Goal: Task Accomplishment & Management: Manage account settings

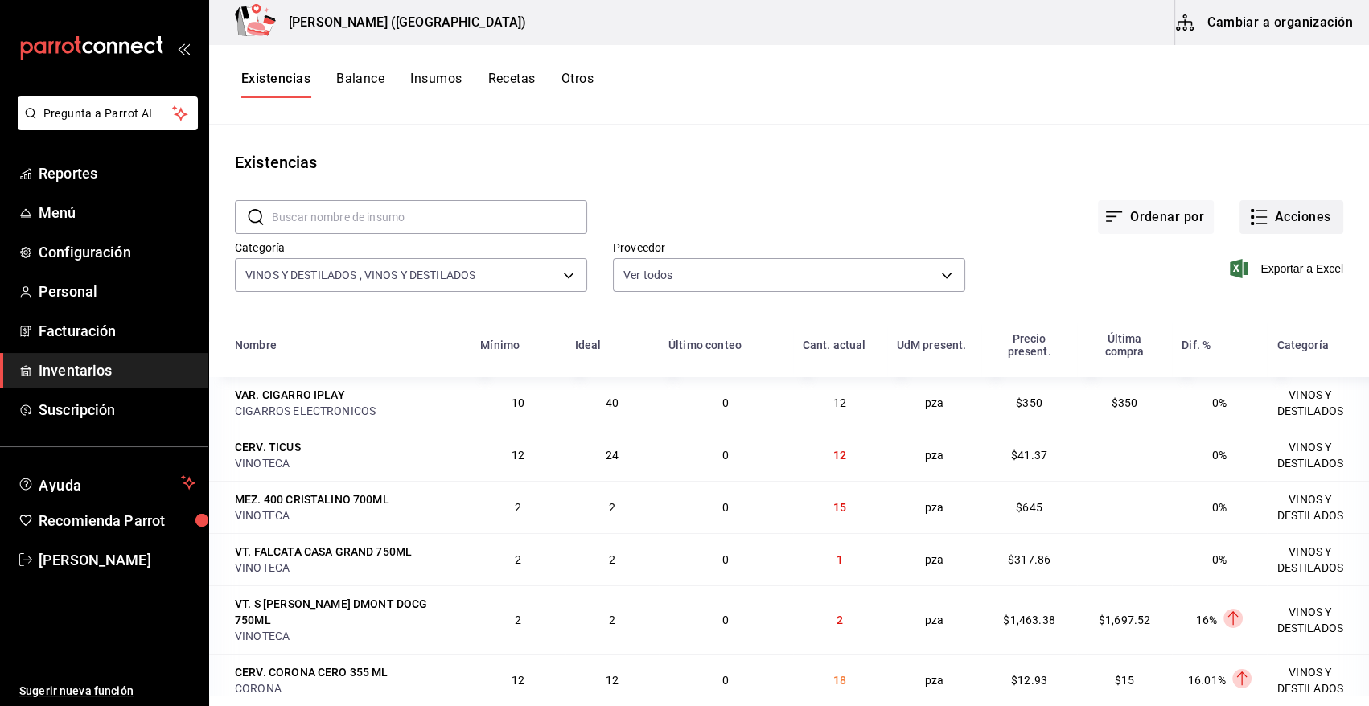
click at [1284, 217] on button "Acciones" at bounding box center [1291, 217] width 104 height 34
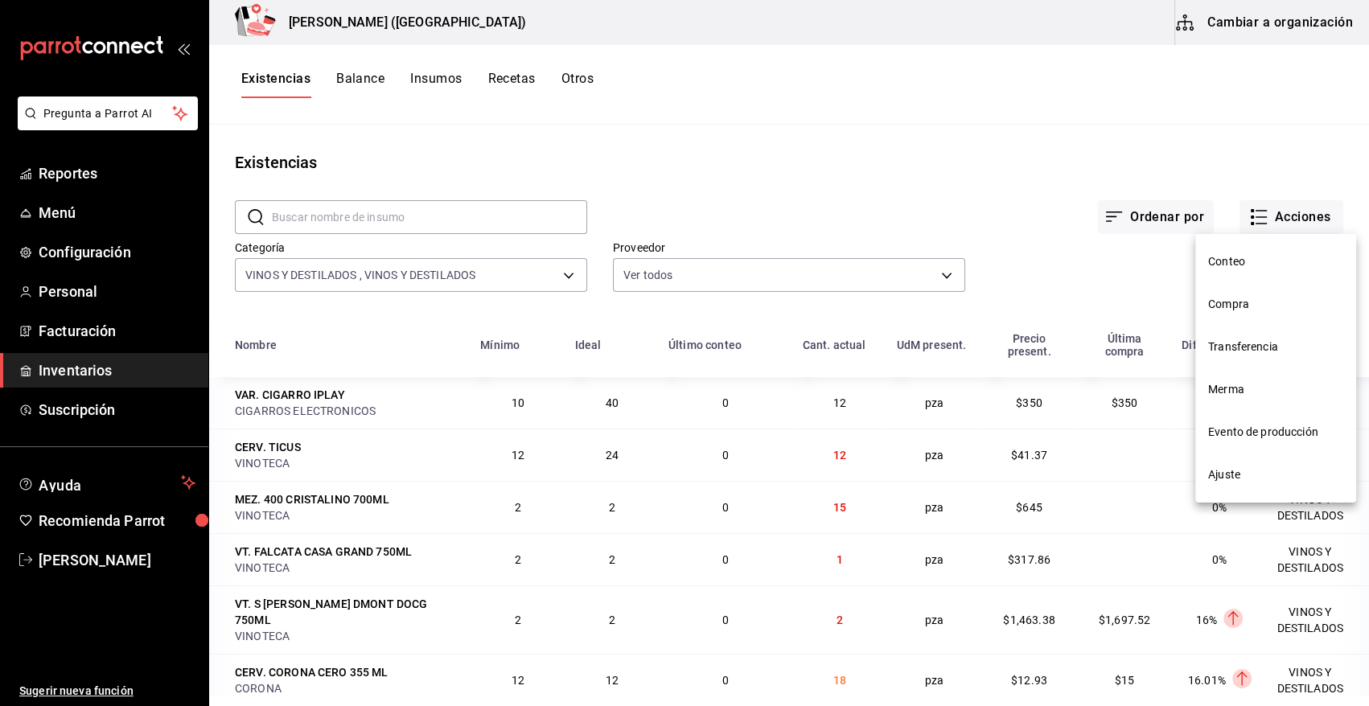
click at [1246, 310] on span "Compra" at bounding box center [1275, 304] width 135 height 17
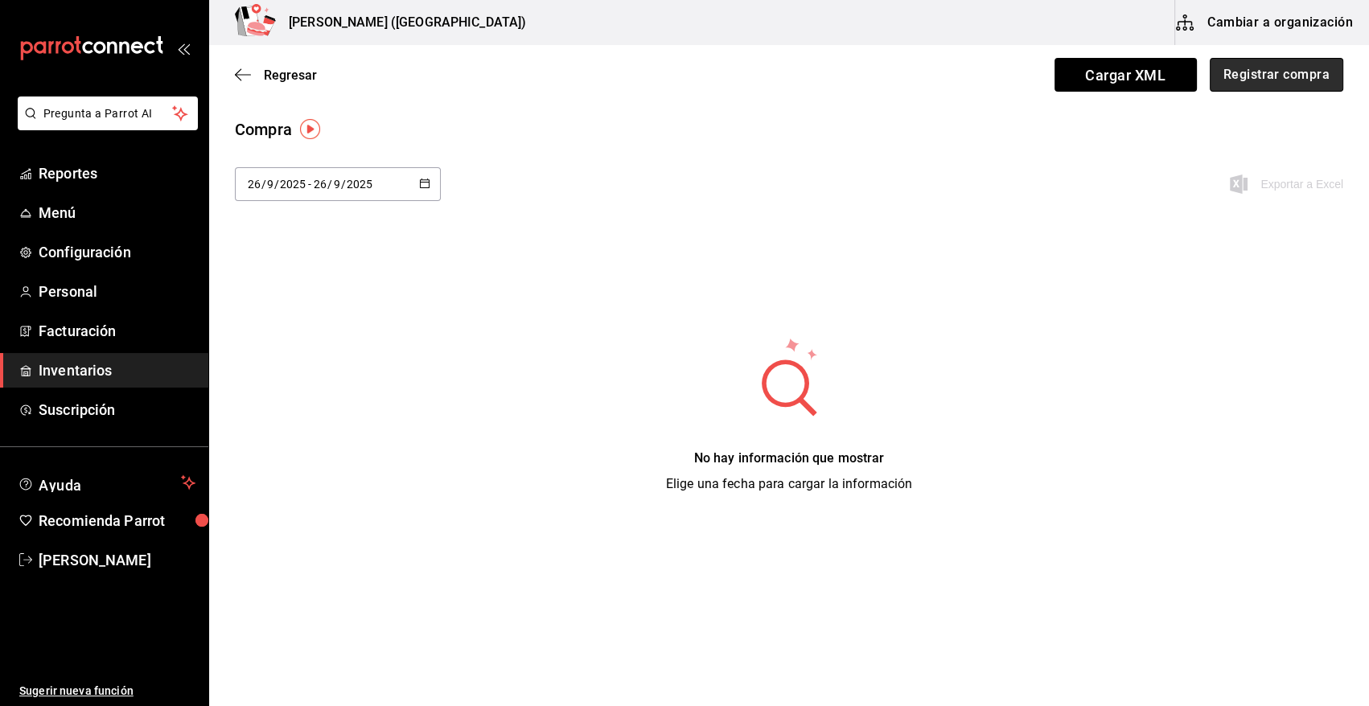
click at [1279, 77] on button "Registrar compra" at bounding box center [1275, 75] width 133 height 34
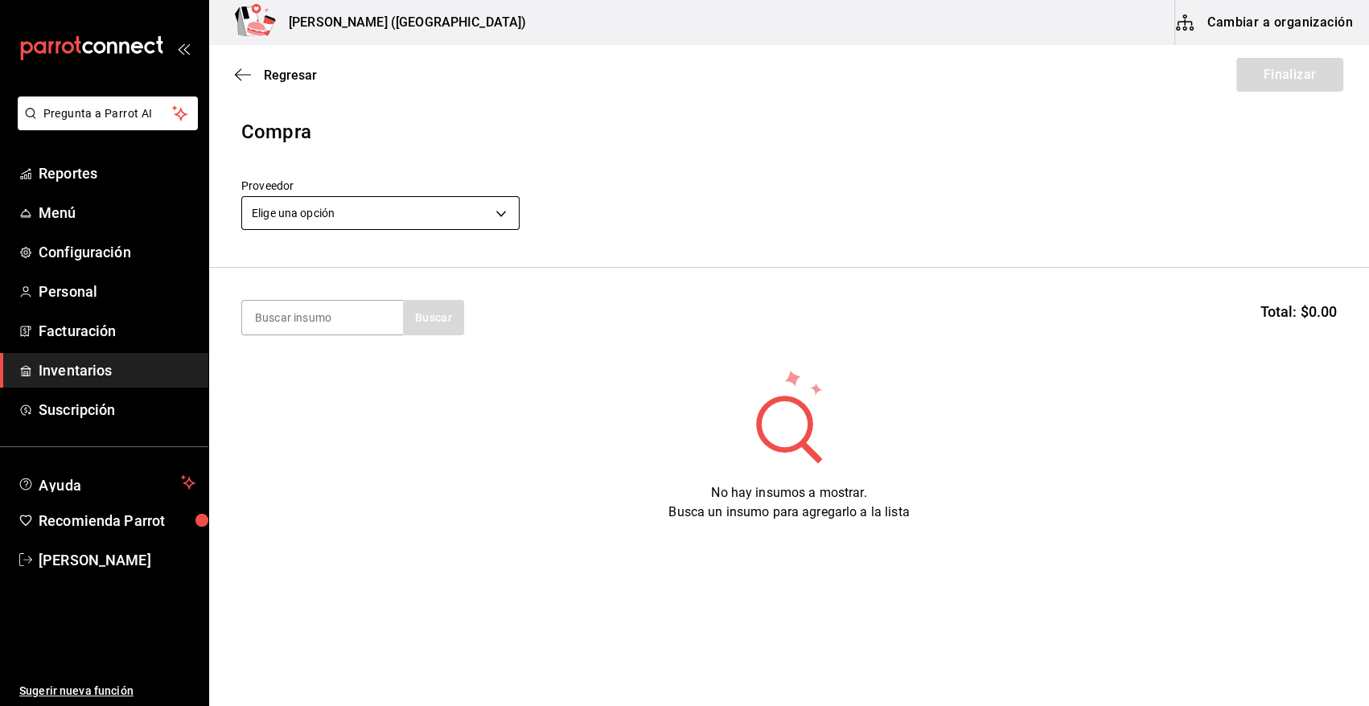
click at [464, 210] on body "Pregunta a Parrot AI Reportes Menú Configuración Personal Facturación Inventari…" at bounding box center [684, 307] width 1369 height 615
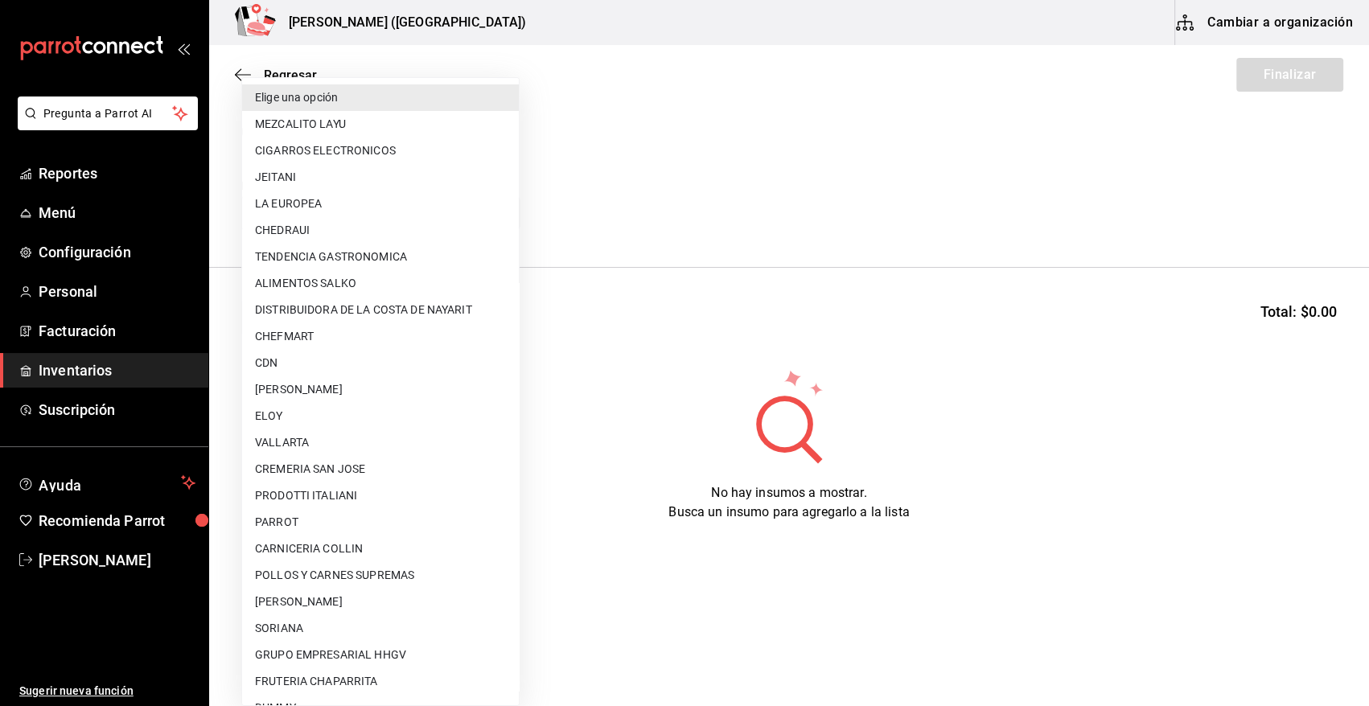
scroll to position [555, 0]
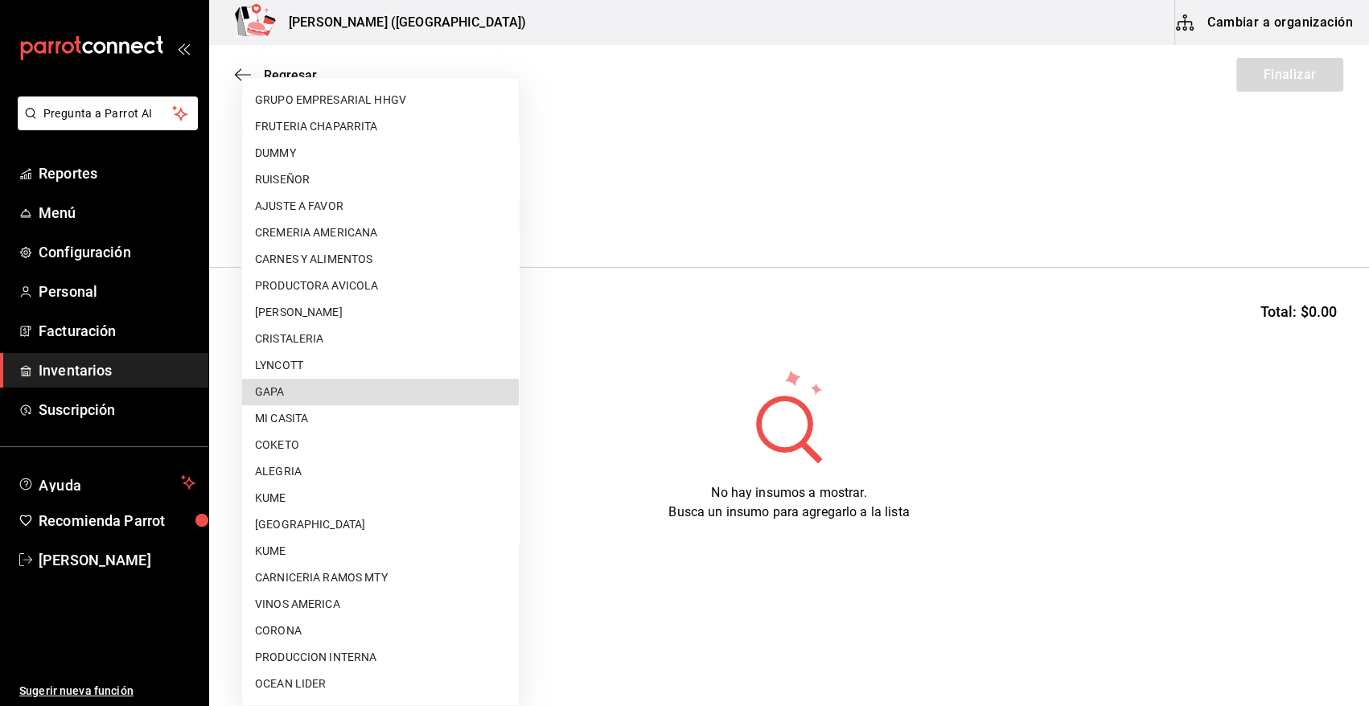
click at [394, 386] on li "GAPA" at bounding box center [380, 392] width 277 height 27
type input "67cef2db-6e67-4457-a2d1-6d93854fe5d6"
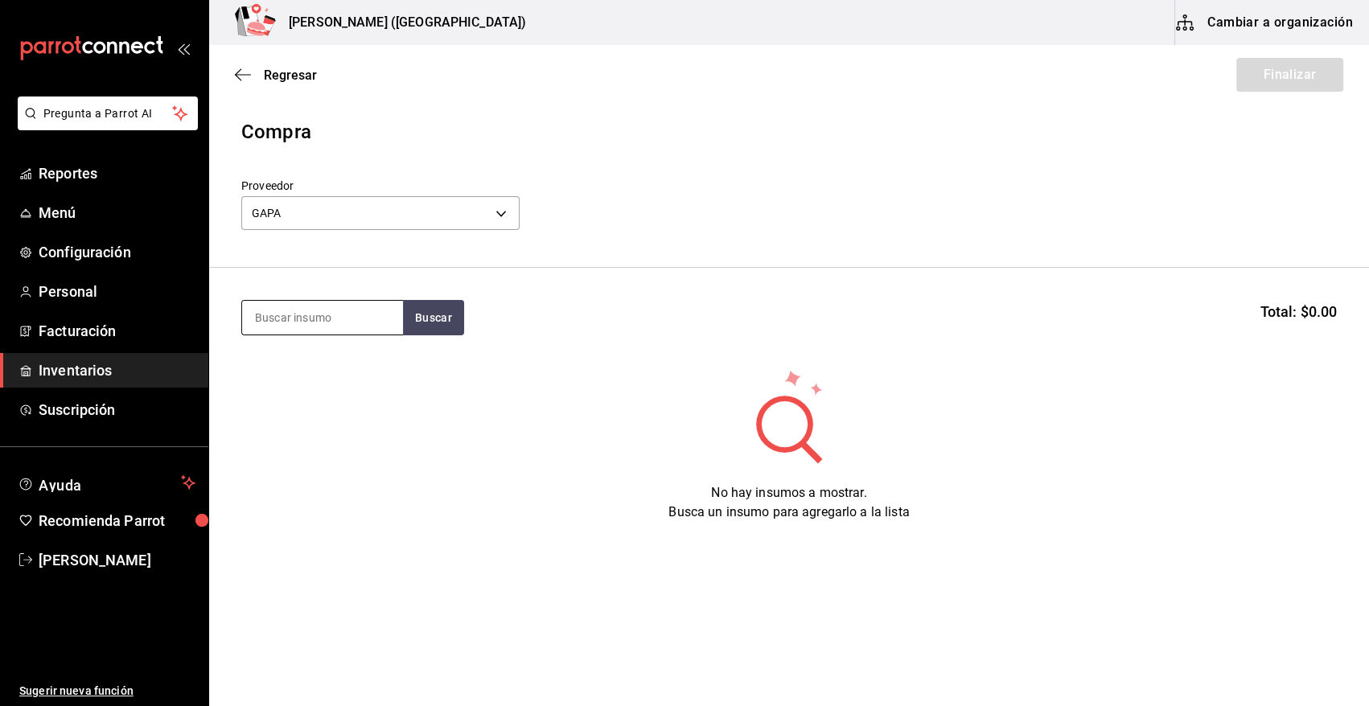
click at [340, 322] on input at bounding box center [322, 318] width 161 height 34
click at [447, 322] on button "Buscar" at bounding box center [433, 317] width 61 height 35
type input "CORT"
click at [459, 319] on button "Buscar" at bounding box center [433, 317] width 61 height 35
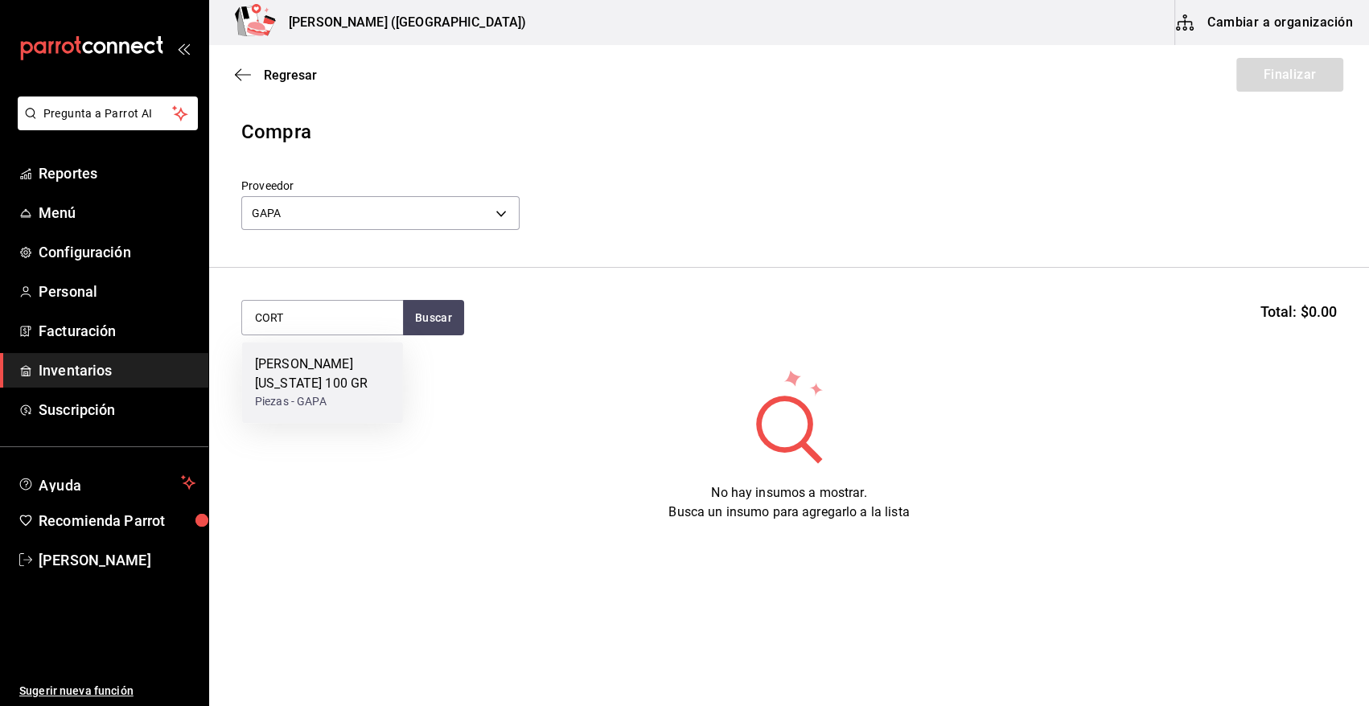
click at [302, 373] on div "[PERSON_NAME] [US_STATE] 100 GR" at bounding box center [322, 374] width 135 height 39
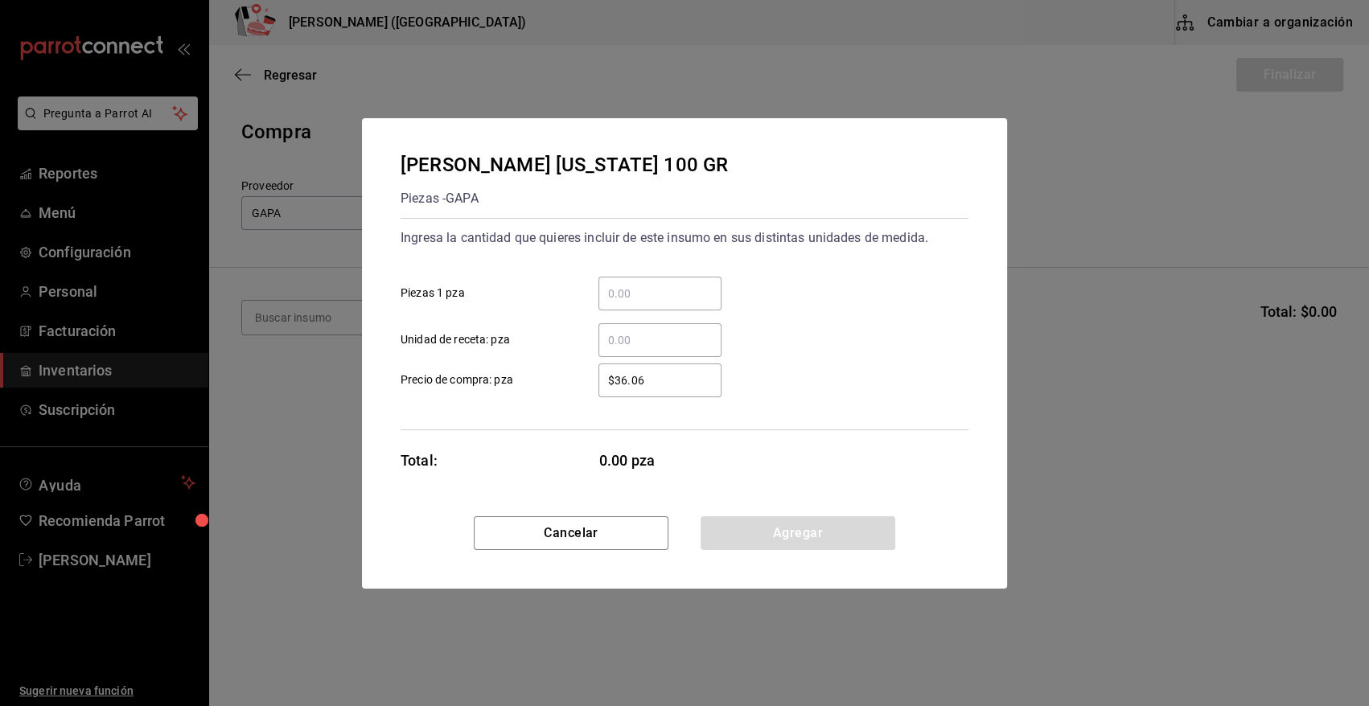
click at [621, 296] on input "​ Piezas 1 pza" at bounding box center [659, 293] width 123 height 19
type input "29"
drag, startPoint x: 700, startPoint y: 387, endPoint x: 522, endPoint y: 402, distance: 178.4
click at [522, 402] on div "Ingresa la cantidad que quieres incluir de este insumo en sus distintas unidade…" at bounding box center [684, 324] width 568 height 212
type input "$469.09"
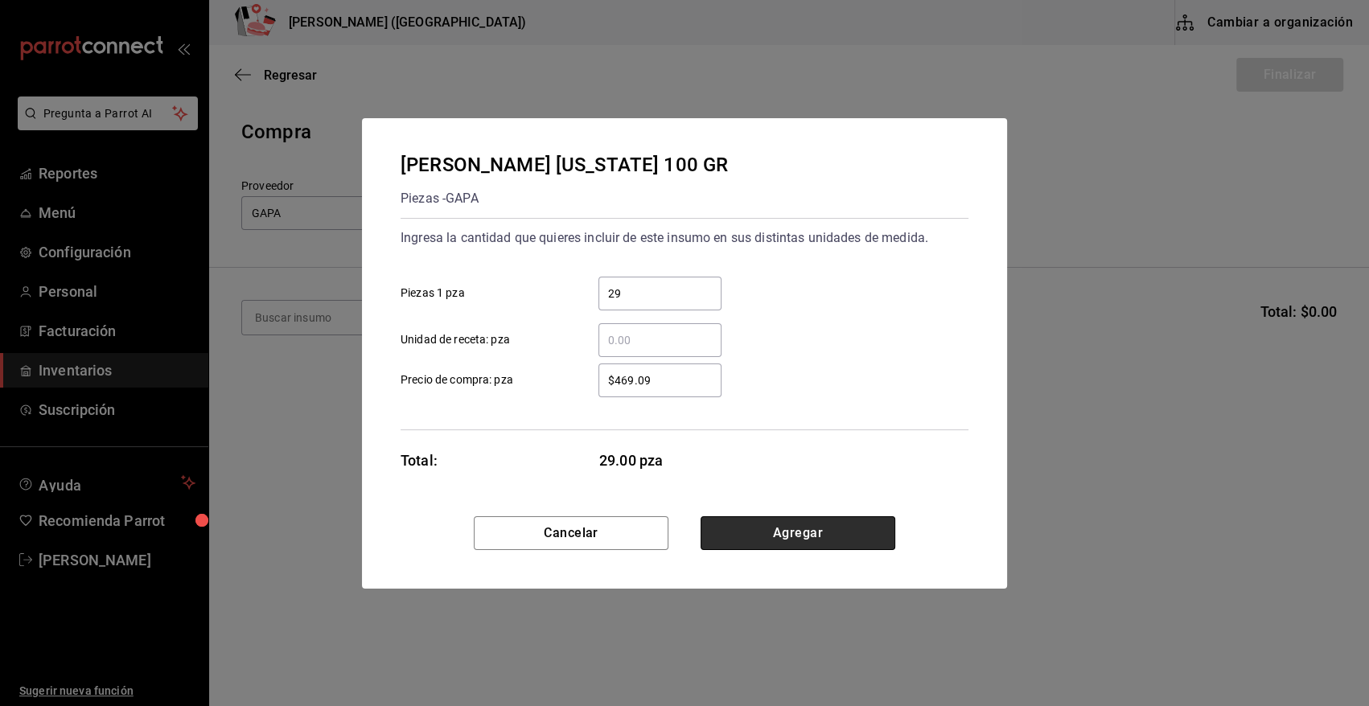
click at [774, 523] on button "Agregar" at bounding box center [797, 533] width 195 height 34
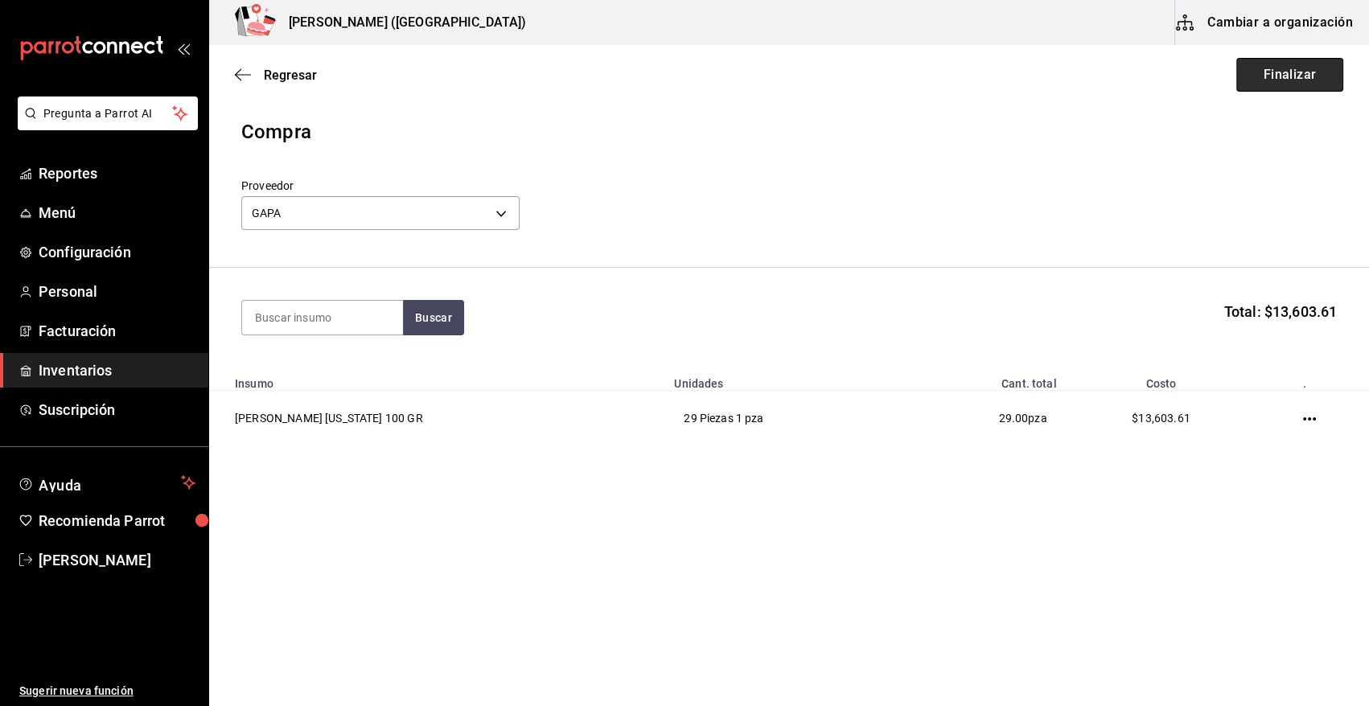
click at [1304, 71] on button "Finalizar" at bounding box center [1289, 75] width 107 height 34
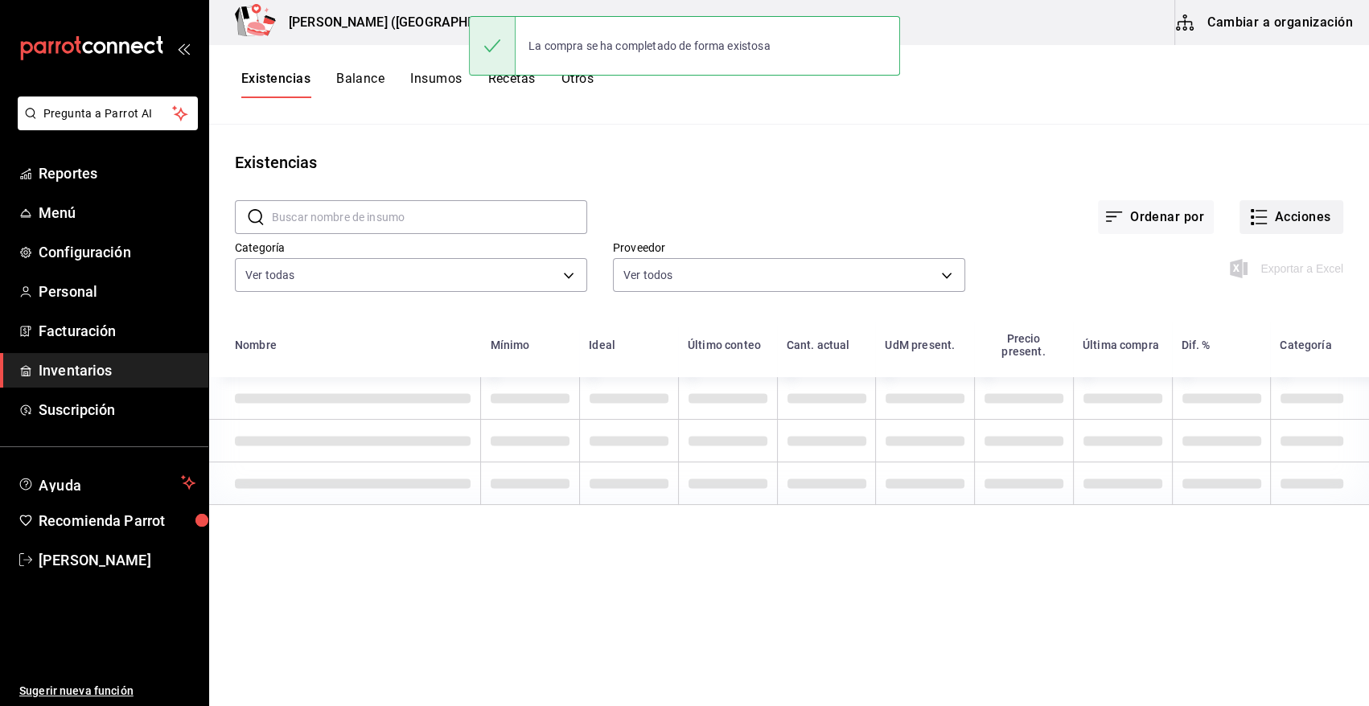
click at [1313, 218] on button "Acciones" at bounding box center [1291, 217] width 104 height 34
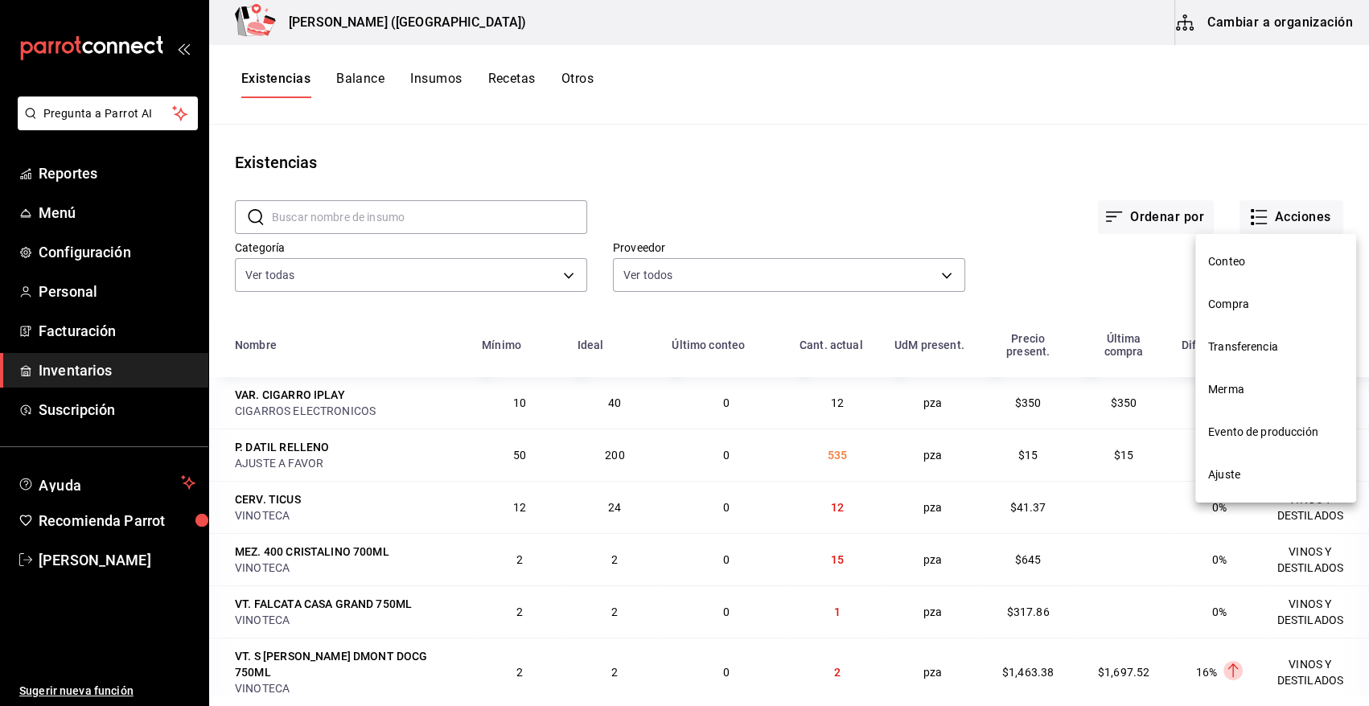
click at [1262, 306] on span "Compra" at bounding box center [1275, 304] width 135 height 17
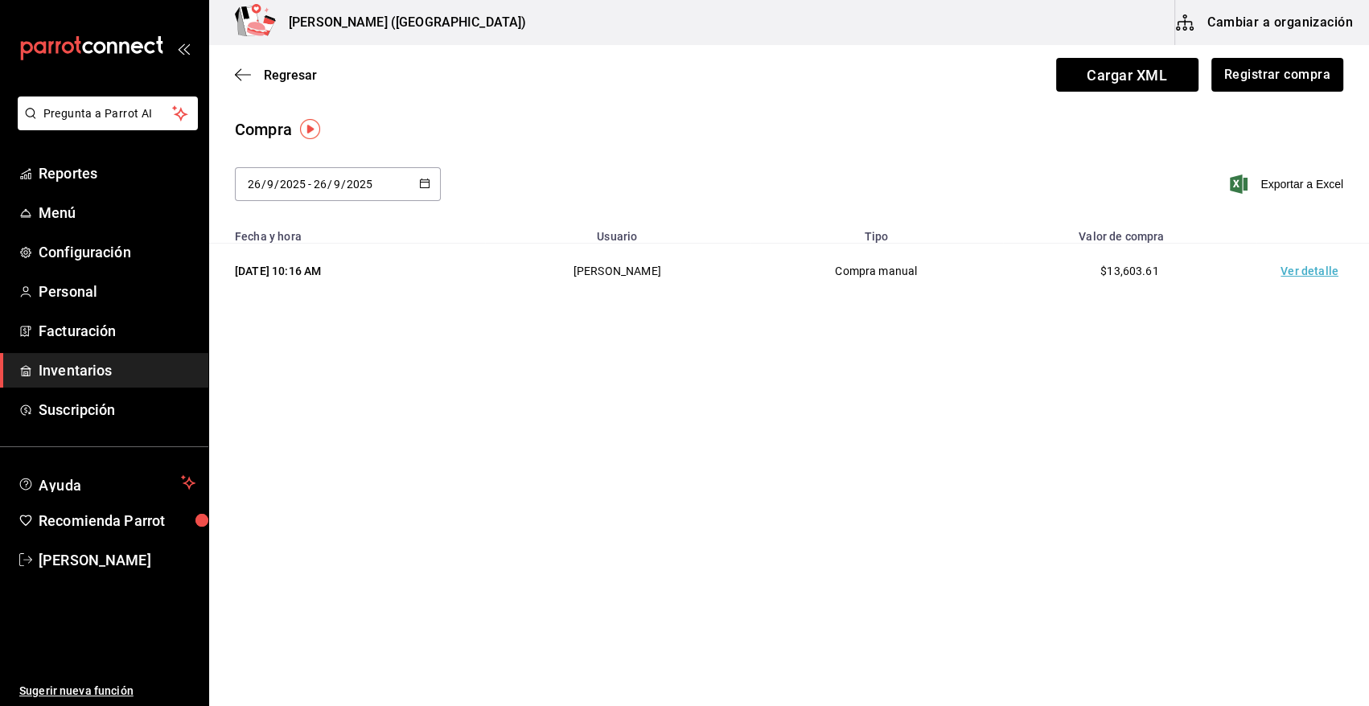
click at [1309, 273] on td "Ver detalle" at bounding box center [1312, 271] width 113 height 55
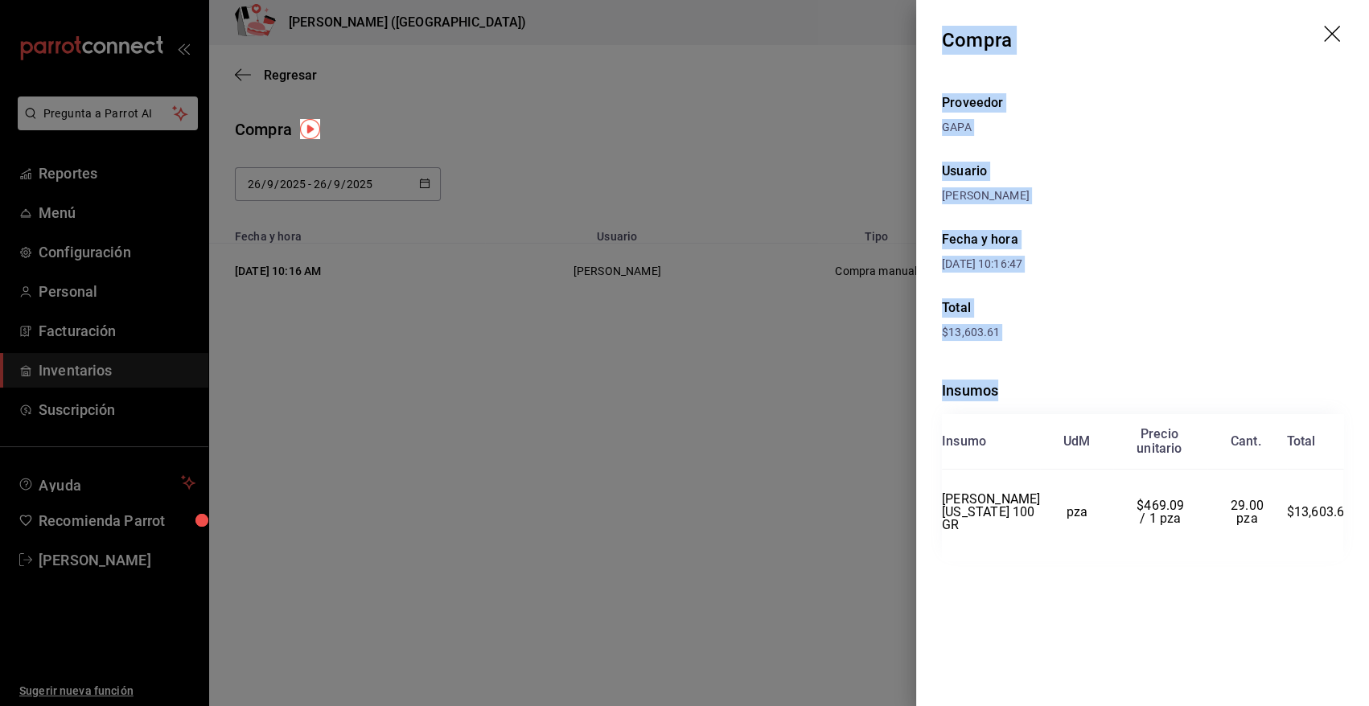
drag, startPoint x: 945, startPoint y: 35, endPoint x: 1365, endPoint y: 518, distance: 639.5
click at [1365, 518] on div "Compra Proveedor GAPA Usuario [PERSON_NAME] Fecha y hora [DATE] 10:16:47 Total …" at bounding box center [1142, 353] width 453 height 706
click at [1337, 39] on icon "drag" at bounding box center [1333, 35] width 19 height 19
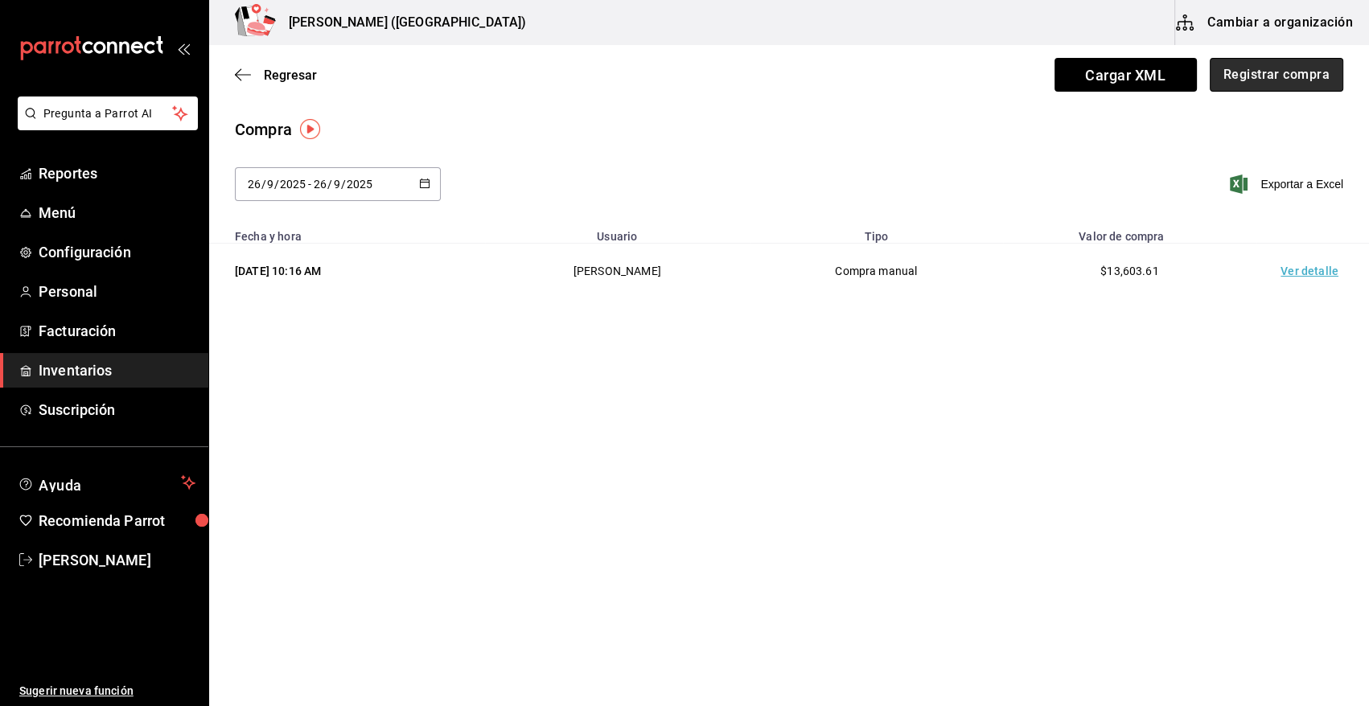
click at [1313, 81] on button "Registrar compra" at bounding box center [1275, 75] width 133 height 34
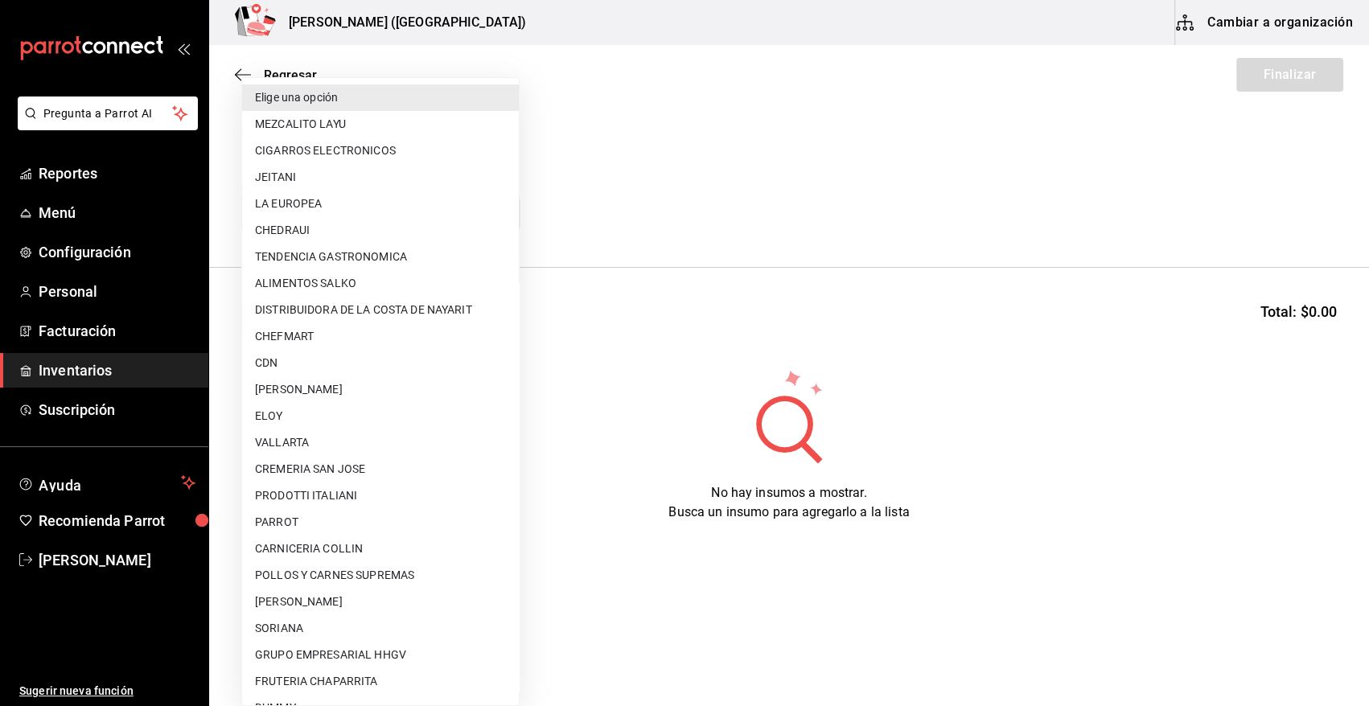
click at [497, 213] on body "Pregunta a Parrot AI Reportes Menú Configuración Personal Facturación Inventari…" at bounding box center [684, 307] width 1369 height 615
click at [388, 504] on li "PRODOTTI ITALIANI" at bounding box center [380, 495] width 277 height 27
type input "6598e214-b19e-48da-a944-40254229a751"
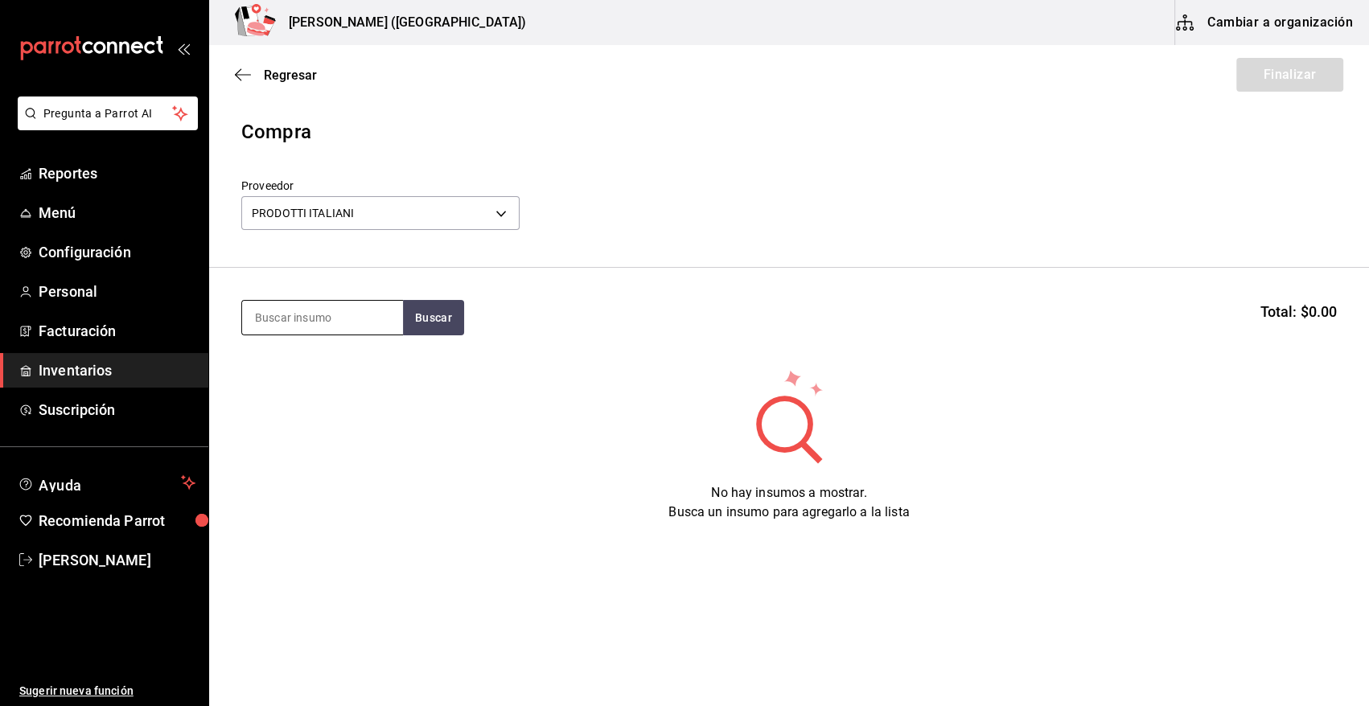
click at [346, 326] on input at bounding box center [322, 318] width 161 height 34
type input "BURRA"
click at [418, 312] on button "Buscar" at bounding box center [433, 317] width 61 height 35
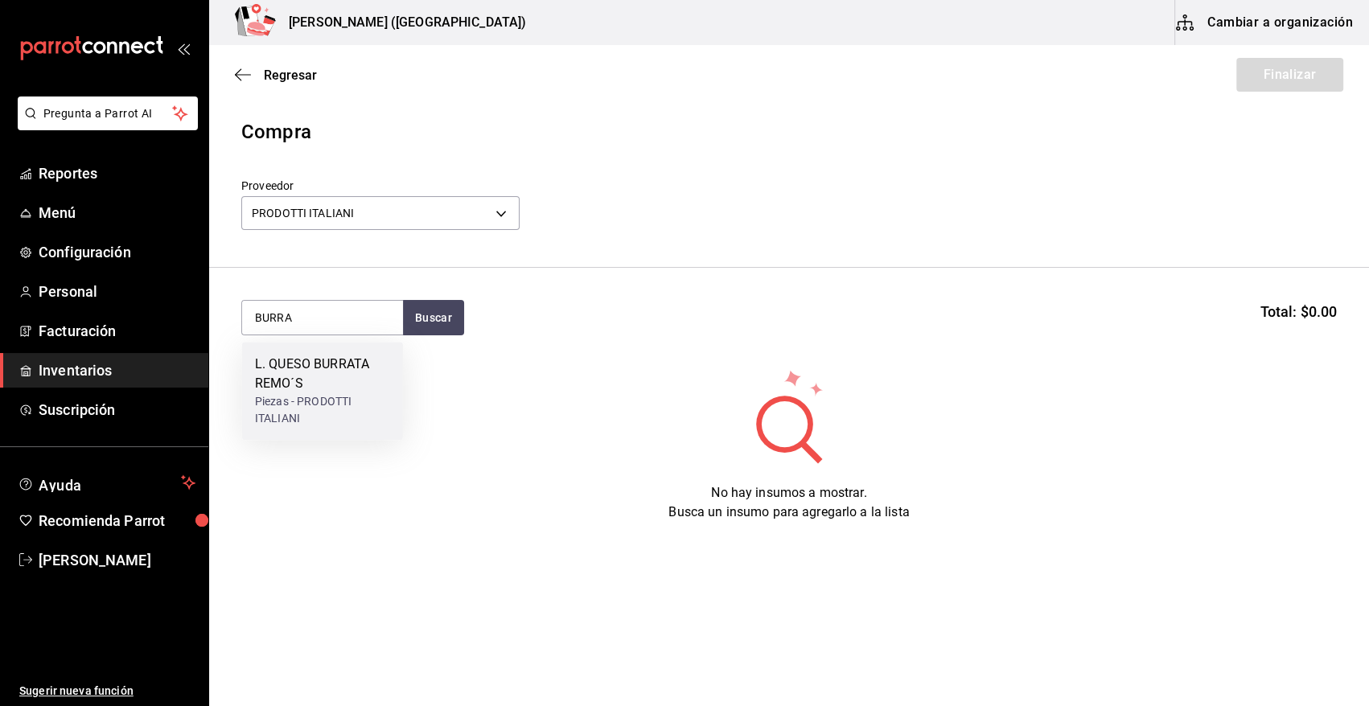
click at [333, 380] on div "L. QUESO BURRATA REMO´S" at bounding box center [322, 374] width 135 height 39
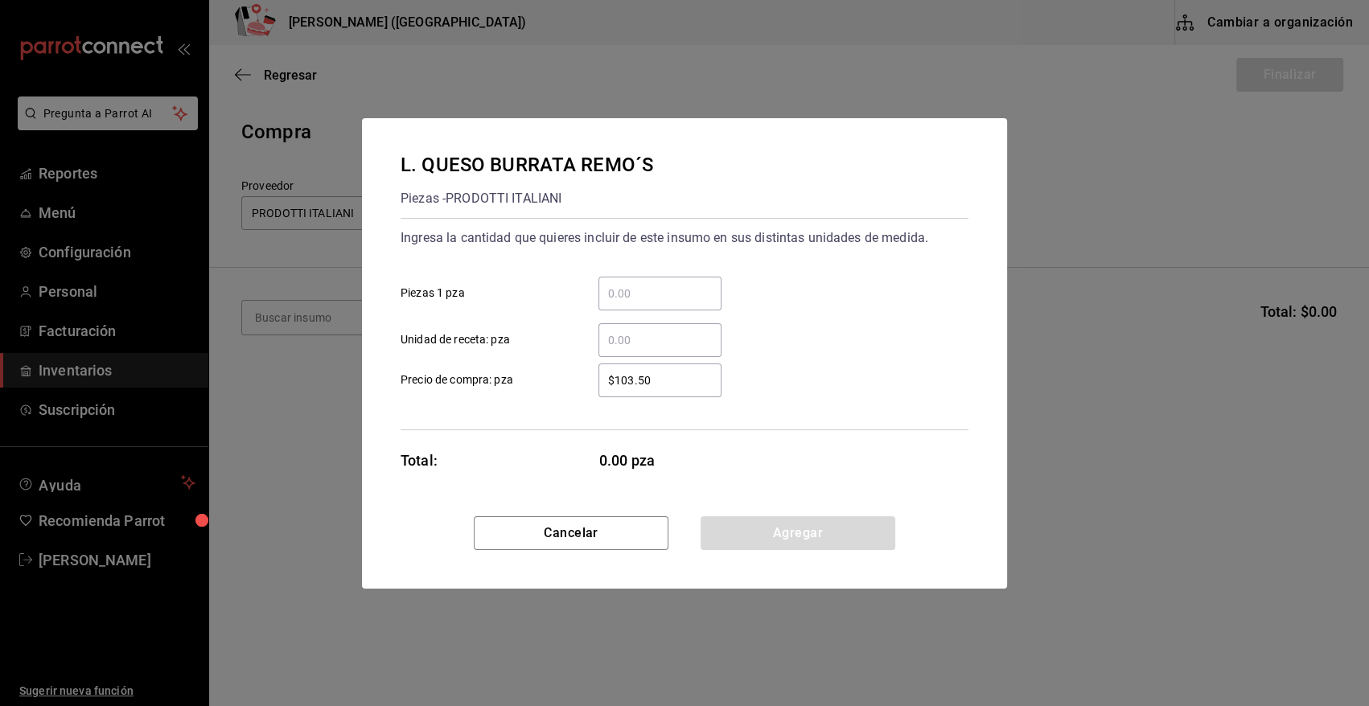
click at [689, 298] on input "​ Piezas 1 pza" at bounding box center [659, 293] width 123 height 19
type input "14"
click at [738, 533] on button "Agregar" at bounding box center [797, 533] width 195 height 34
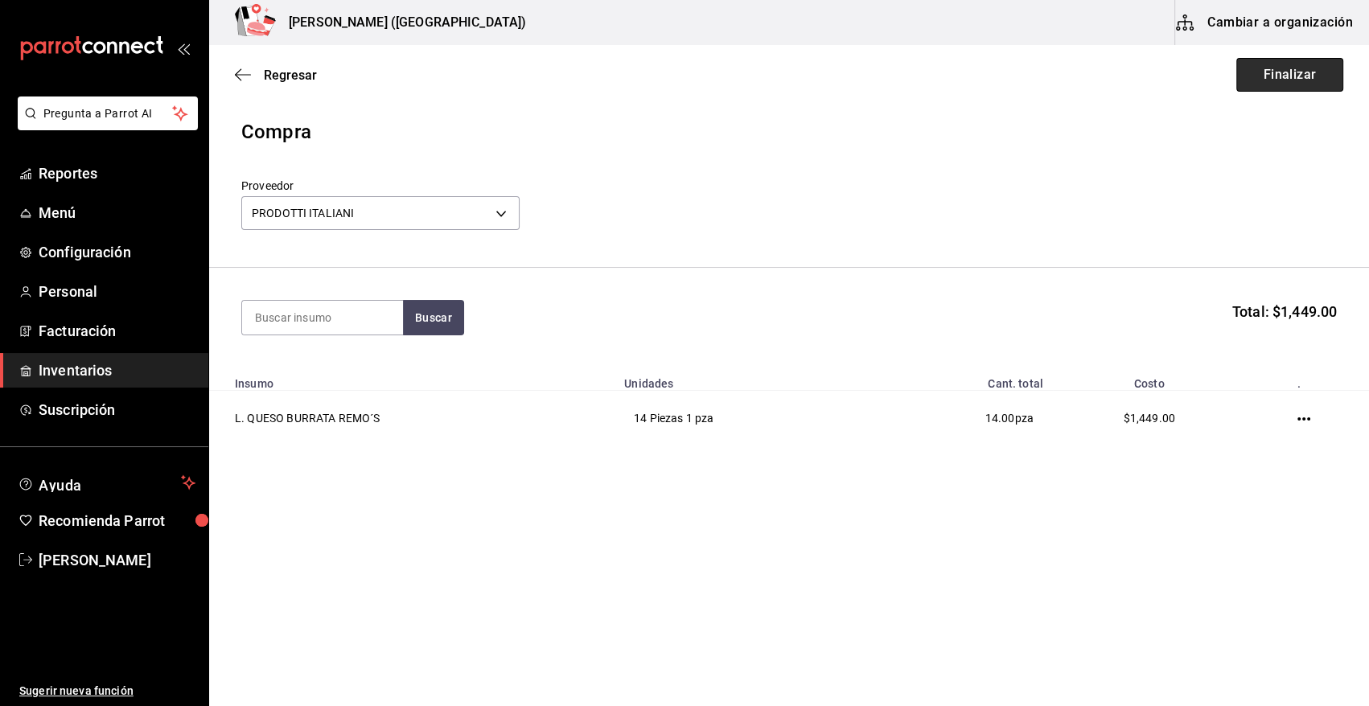
click at [1274, 82] on button "Finalizar" at bounding box center [1289, 75] width 107 height 34
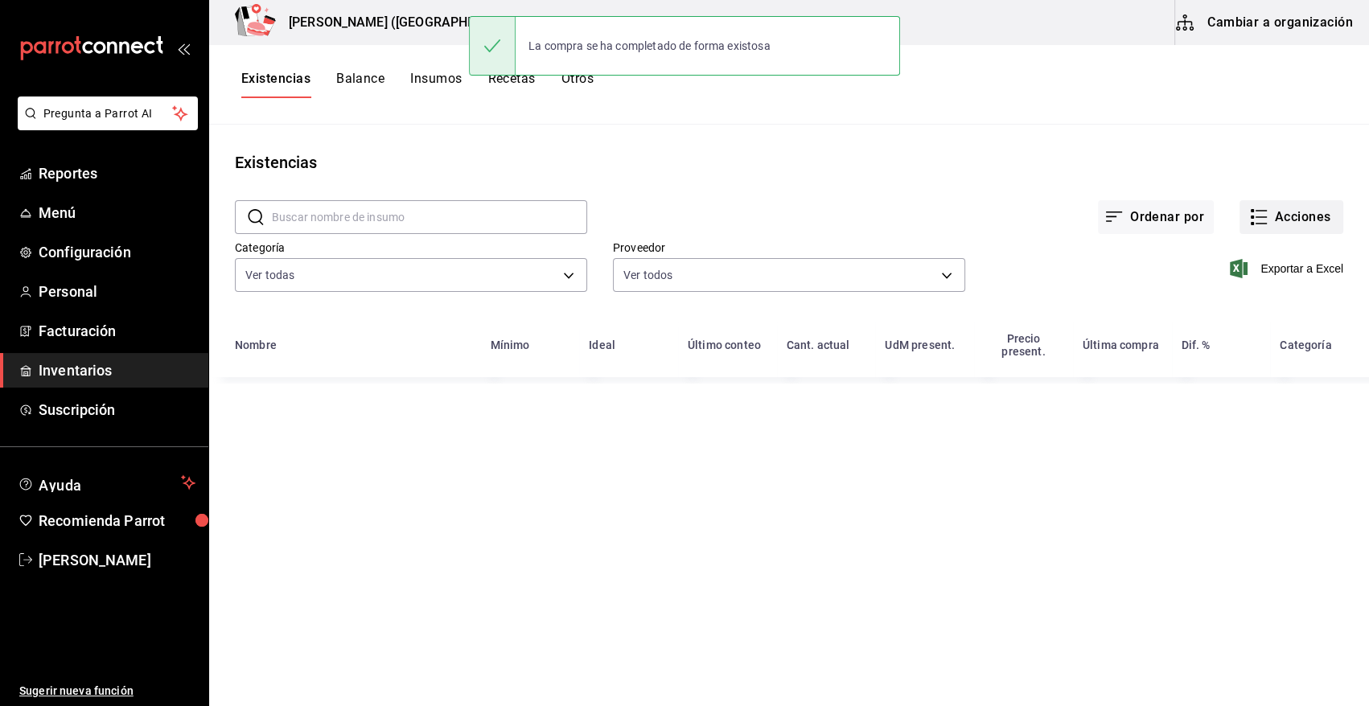
click at [1310, 206] on button "Acciones" at bounding box center [1291, 217] width 104 height 34
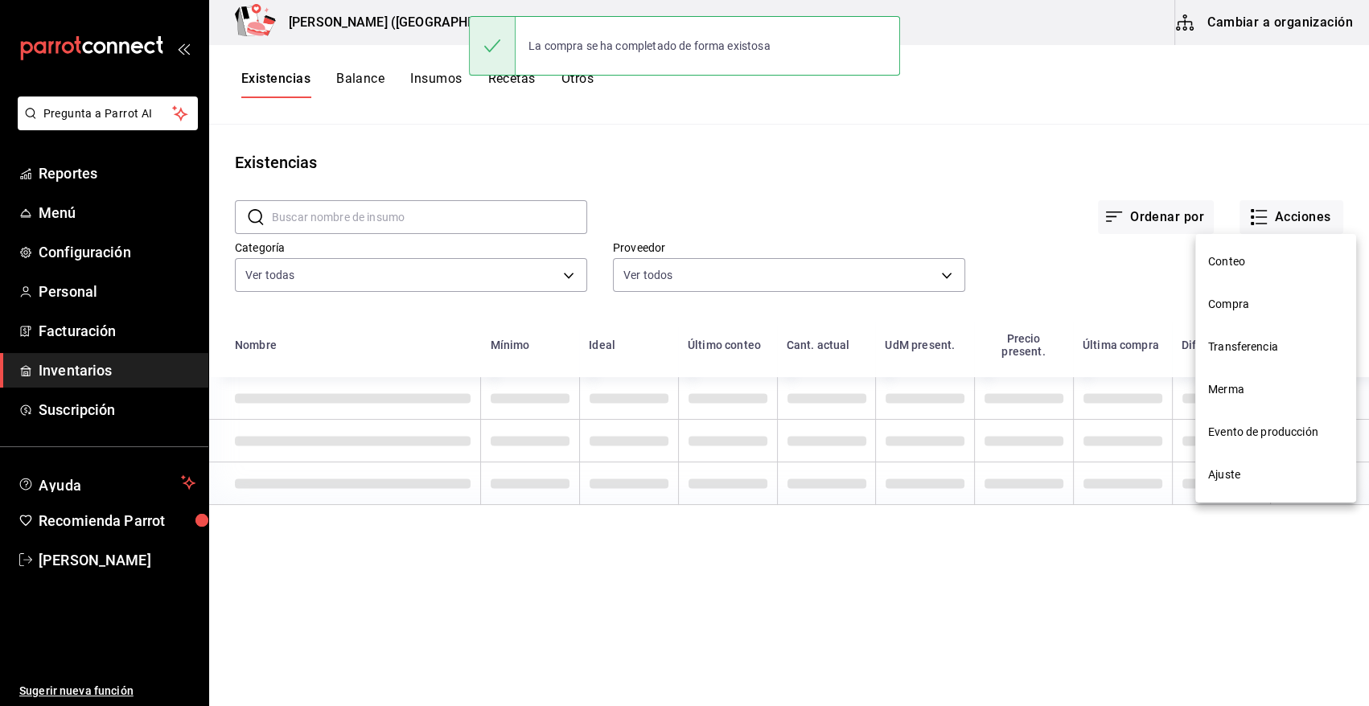
click at [1237, 310] on span "Compra" at bounding box center [1275, 304] width 135 height 17
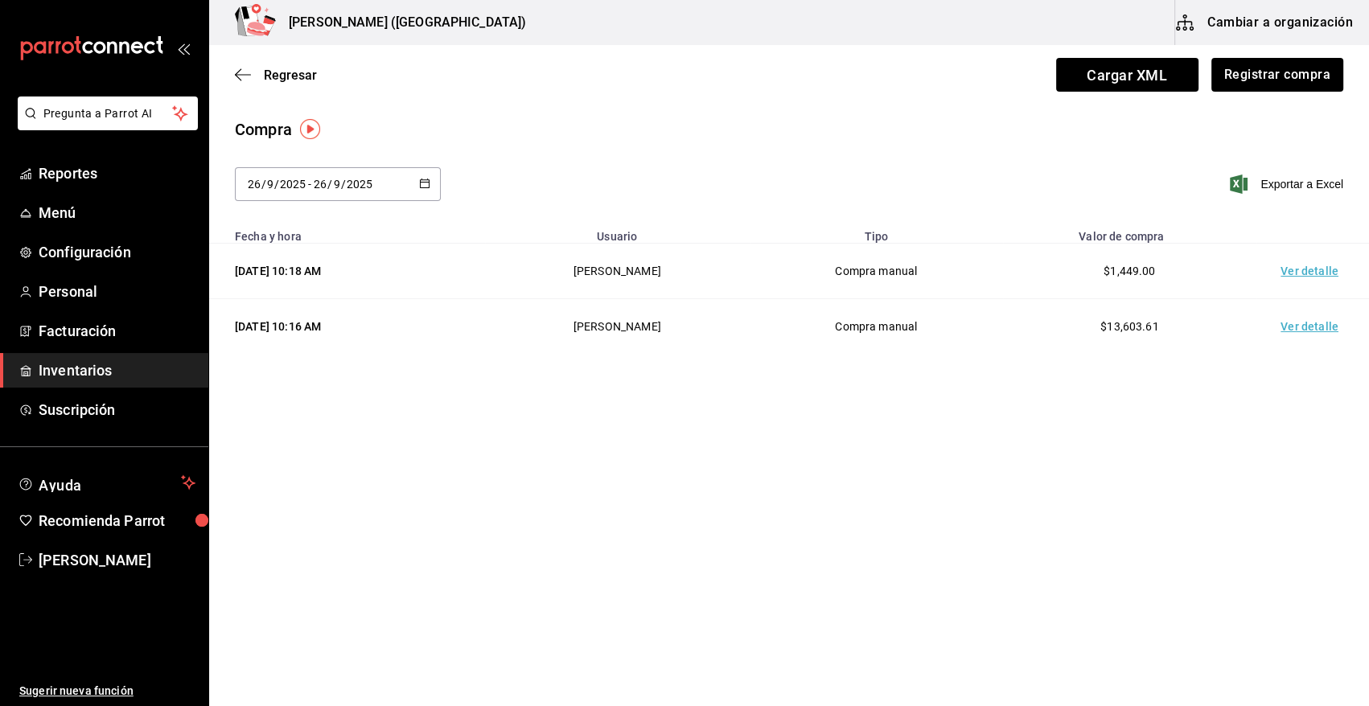
click at [1300, 281] on td "Ver detalle" at bounding box center [1312, 271] width 113 height 55
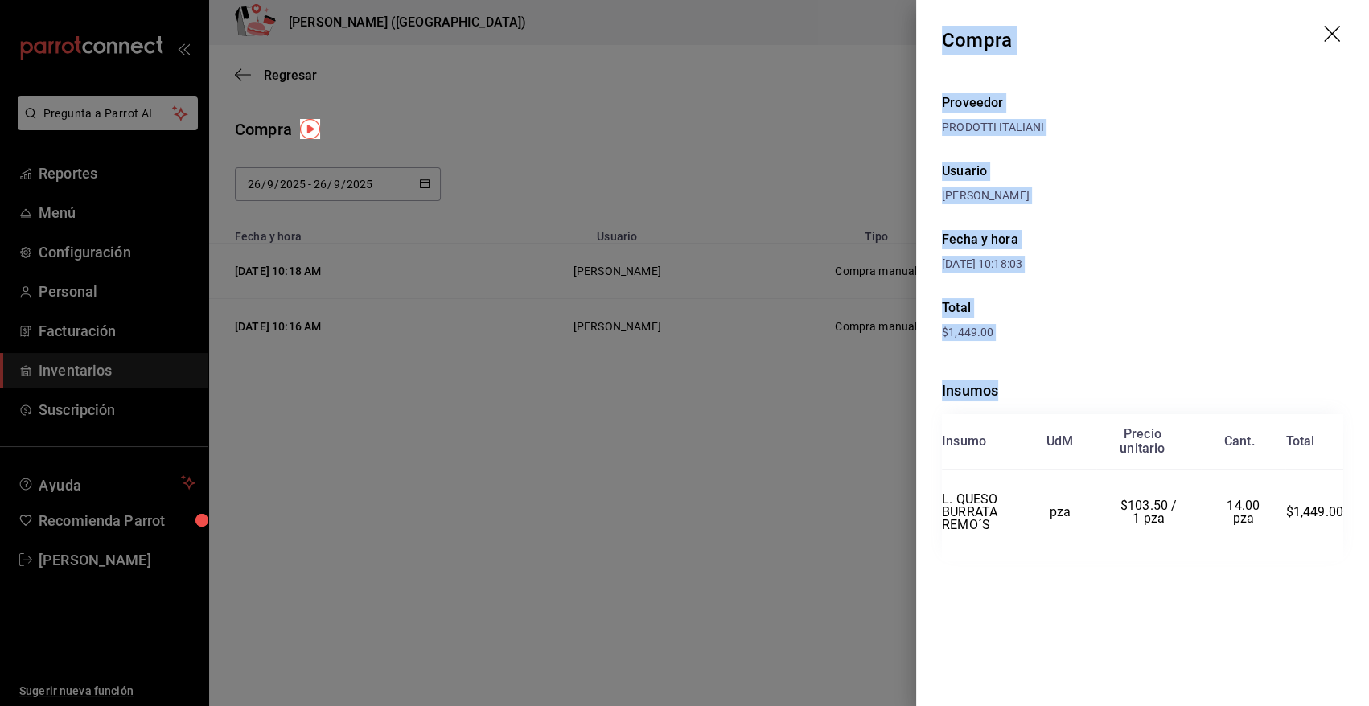
drag, startPoint x: 945, startPoint y: 40, endPoint x: 1360, endPoint y: 514, distance: 629.7
click at [1360, 514] on div "Compra Proveedor PRODOTTI ITALIANI Usuario [PERSON_NAME] Fecha y hora [DATE] 10…" at bounding box center [1142, 353] width 453 height 706
click at [1332, 33] on icon "drag" at bounding box center [1332, 34] width 16 height 16
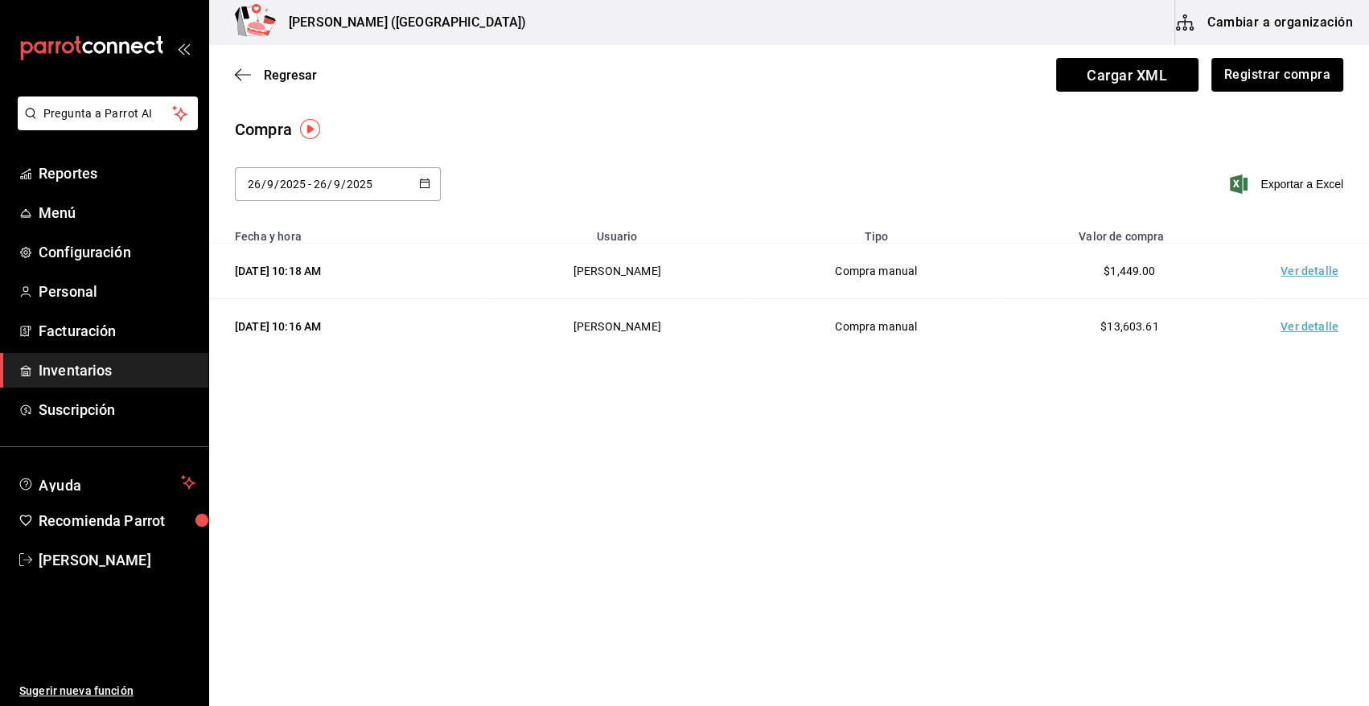
click at [100, 370] on span "Inventarios" at bounding box center [117, 370] width 157 height 22
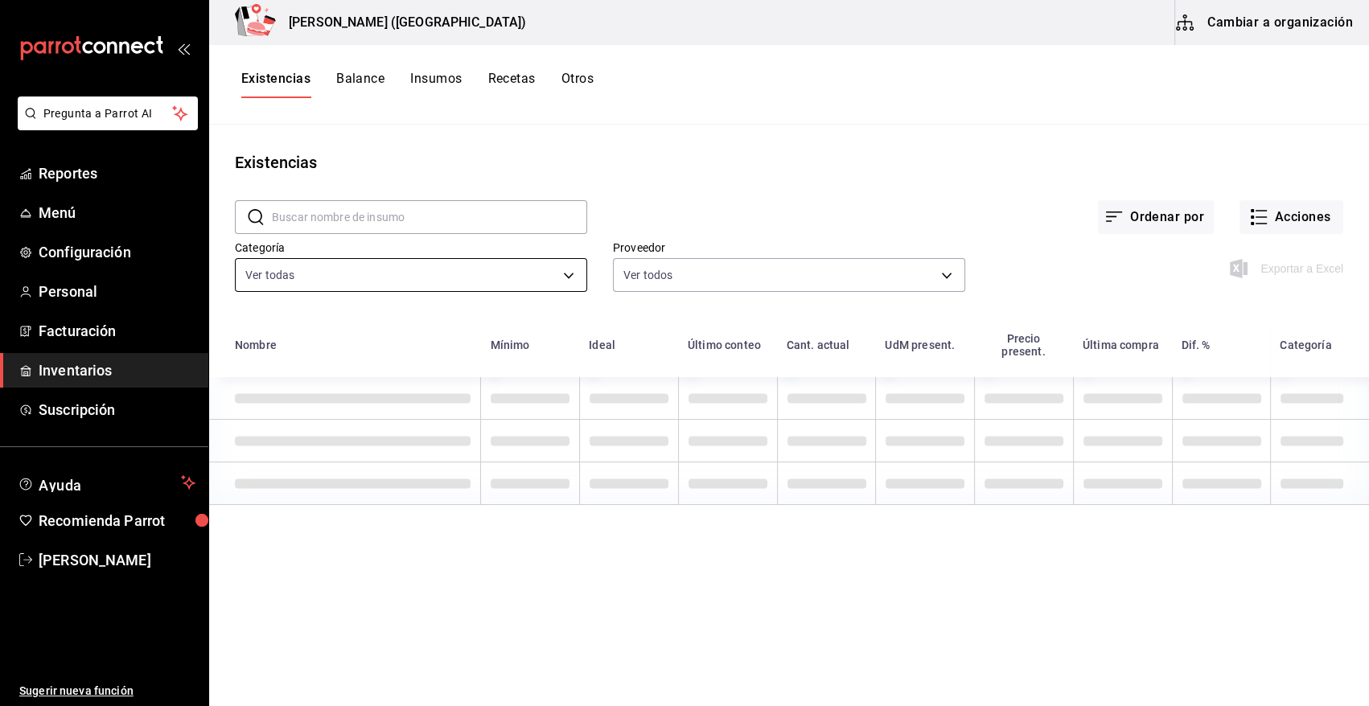
click at [405, 288] on body "Pregunta a Parrot AI Reportes Menú Configuración Personal Facturación Inventari…" at bounding box center [684, 347] width 1369 height 695
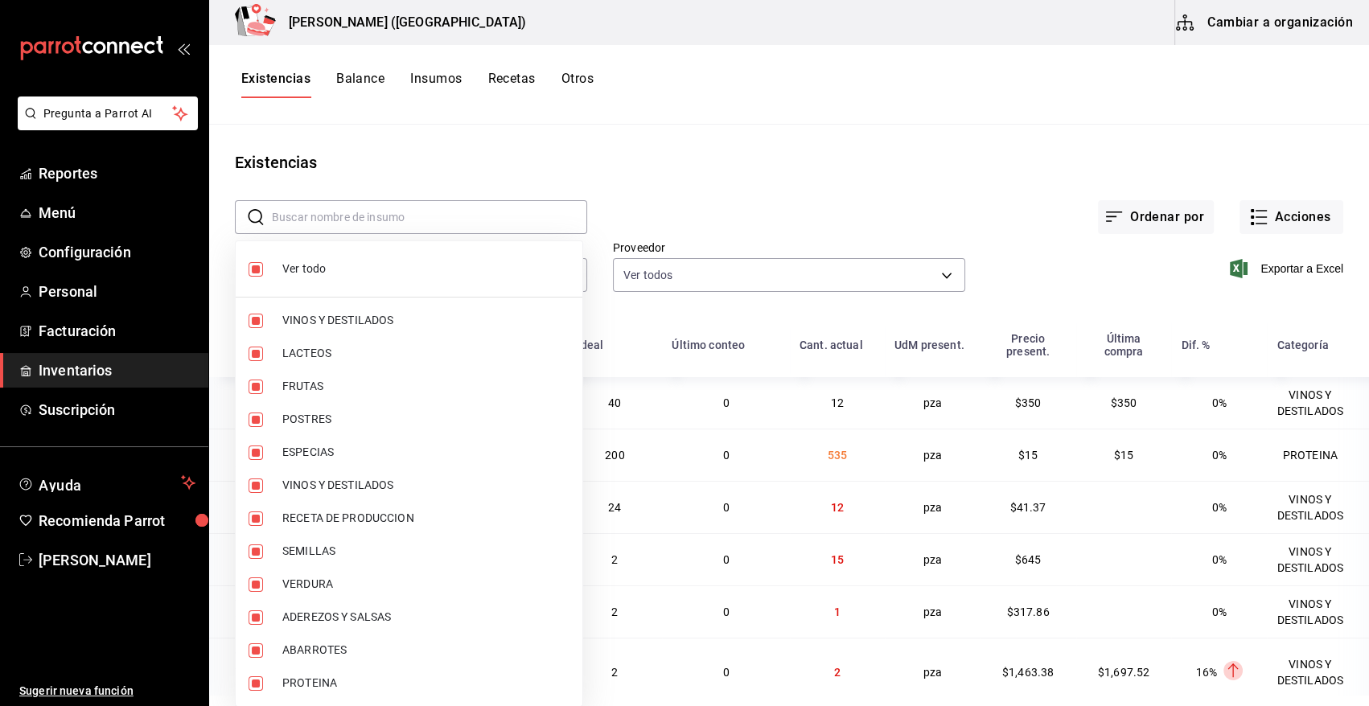
click at [252, 265] on input "checkbox" at bounding box center [255, 269] width 14 height 14
checkbox input "false"
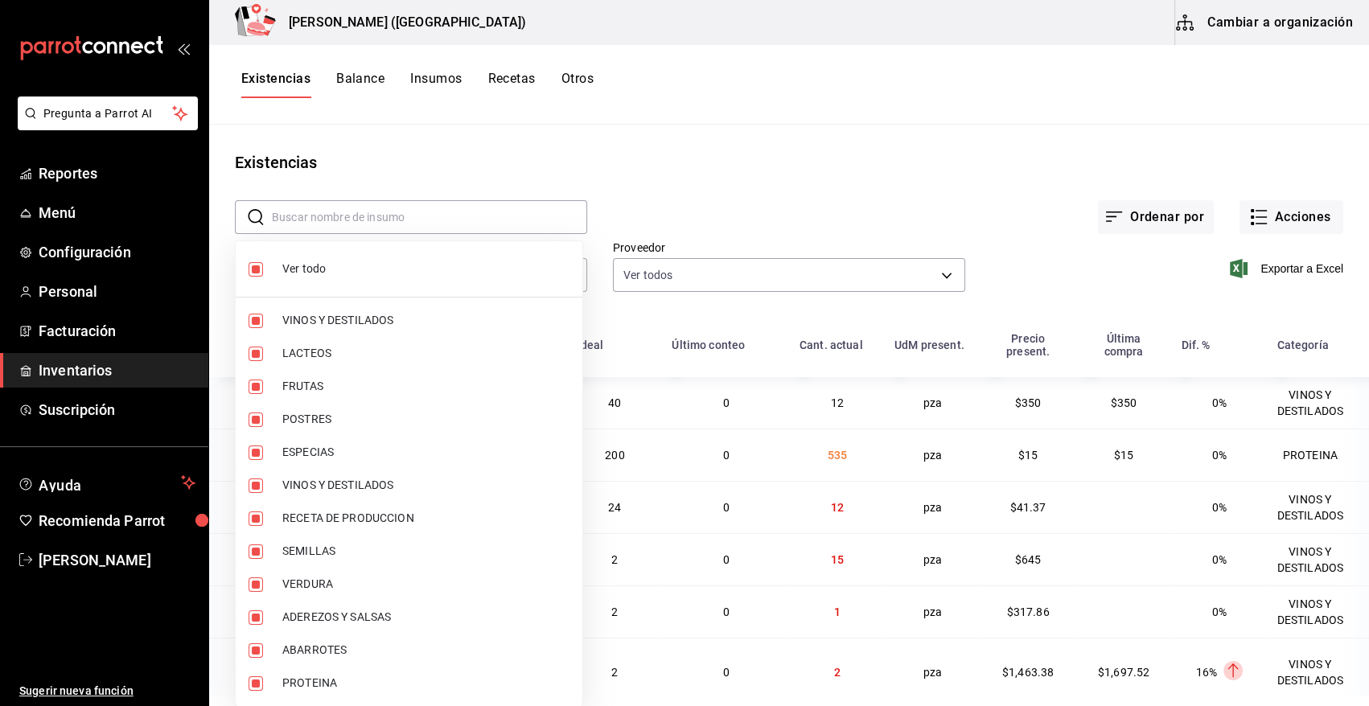
checkbox input "false"
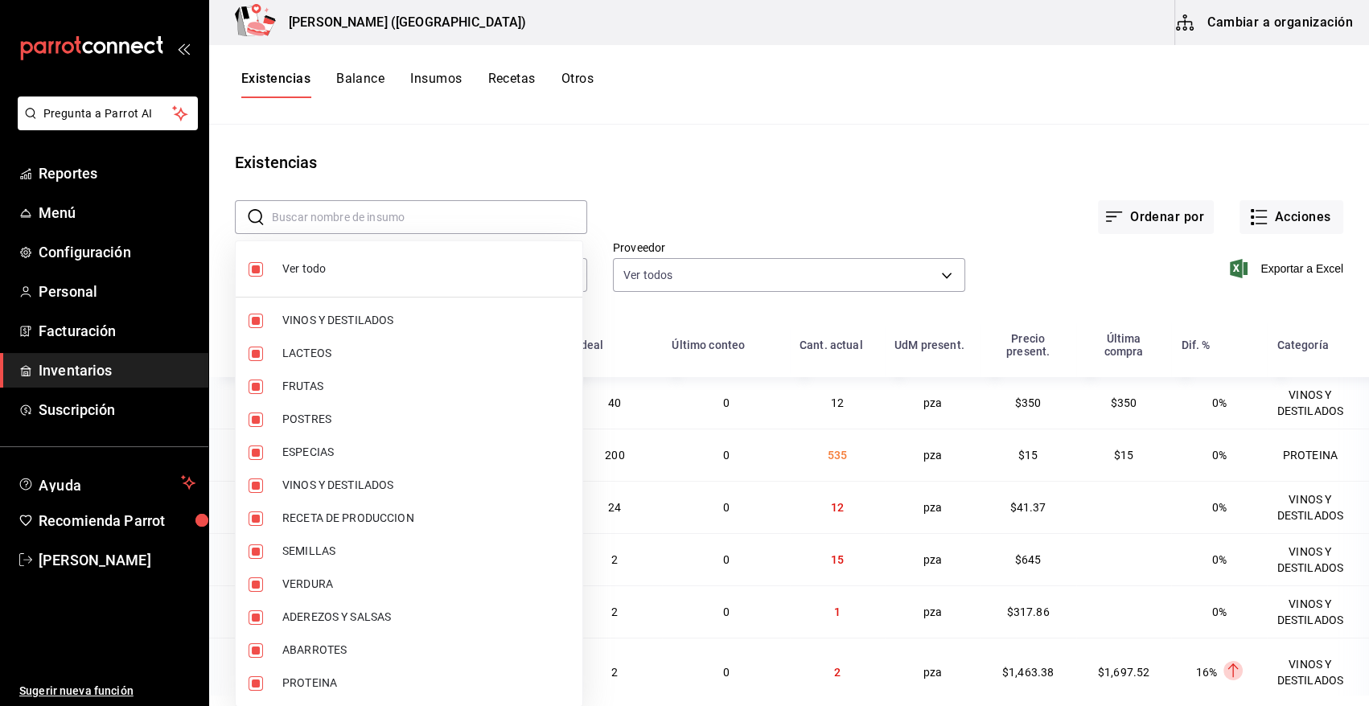
checkbox input "false"
click at [259, 684] on input "checkbox" at bounding box center [255, 683] width 14 height 14
checkbox input "true"
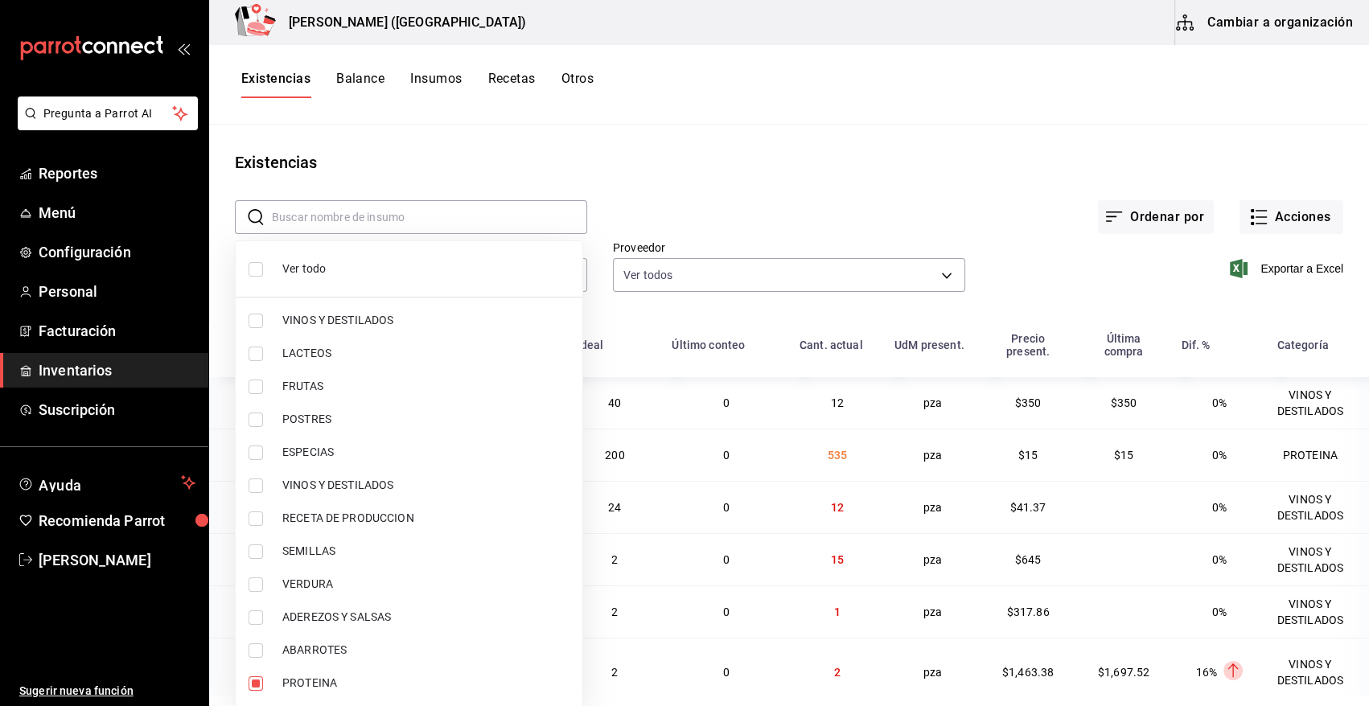
type input "3e90cef9-1dc9-474d-8316-d124f624c148"
click at [819, 149] on div at bounding box center [684, 353] width 1369 height 706
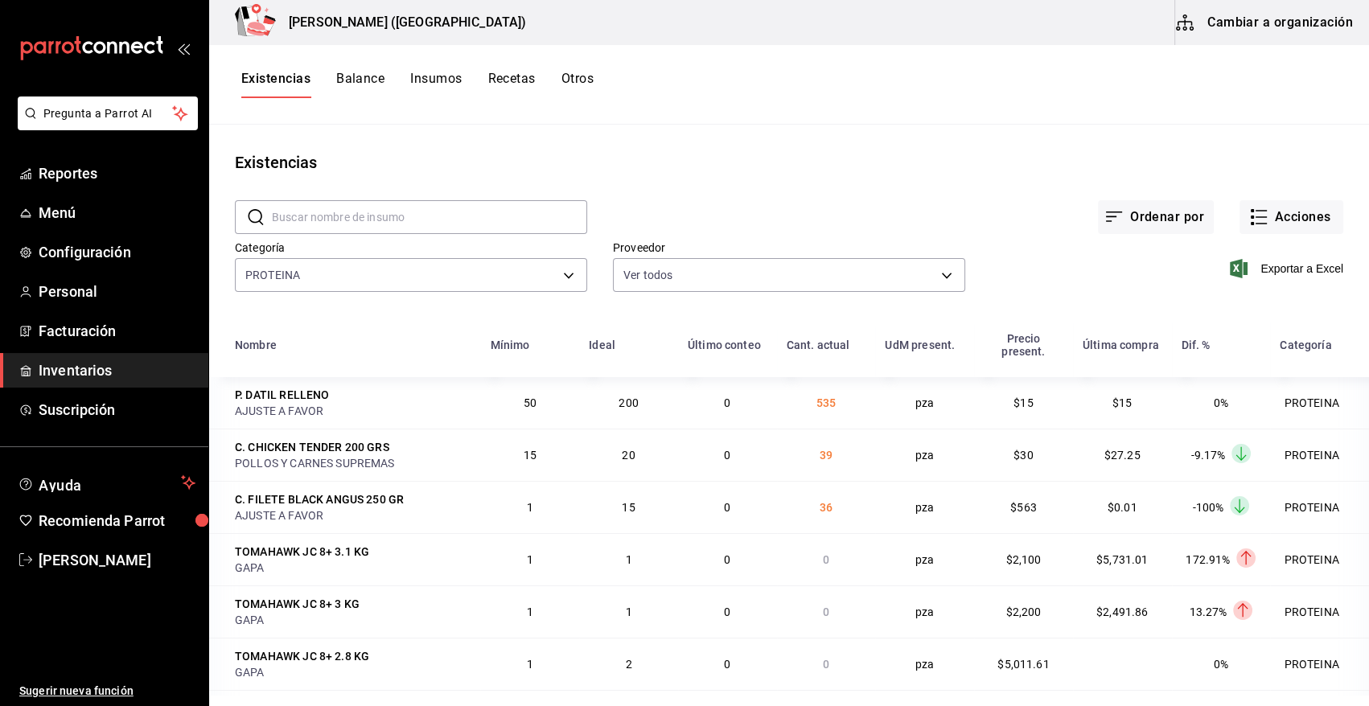
click at [1230, 264] on icon "button" at bounding box center [1239, 268] width 18 height 19
